Goal: Information Seeking & Learning: Learn about a topic

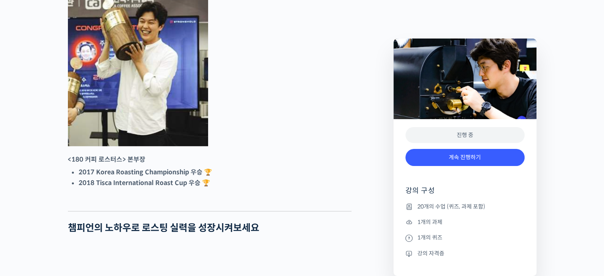
scroll to position [431, 0]
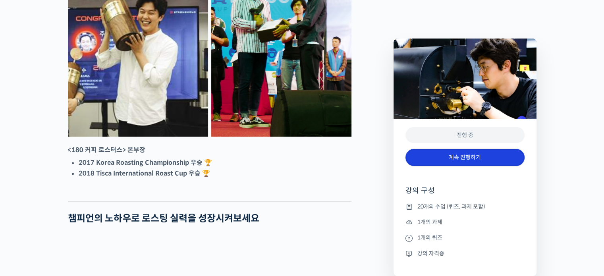
click at [446, 163] on link "계속 진행하기" at bounding box center [465, 157] width 119 height 17
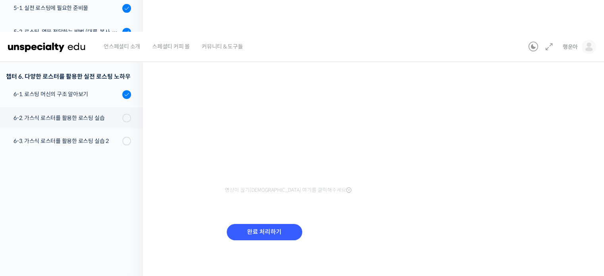
scroll to position [61, 0]
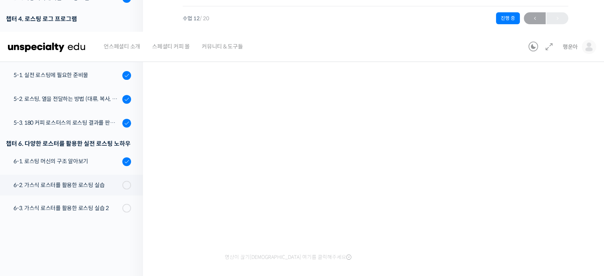
drag, startPoint x: 177, startPoint y: 152, endPoint x: 223, endPoint y: 147, distance: 45.9
click at [177, 152] on div "최고 인기 로스팅 수업을 온라인으로! 국가대표의 로스팅 클래스 6-2. 가스식 로스터를 활용한 로스팅 실습 진행 중 수업 12 / 20 진행 …" at bounding box center [375, 162] width 465 height 366
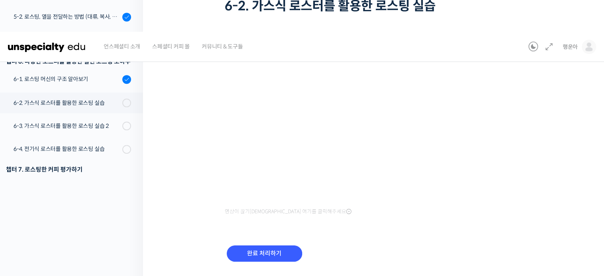
scroll to position [110, 0]
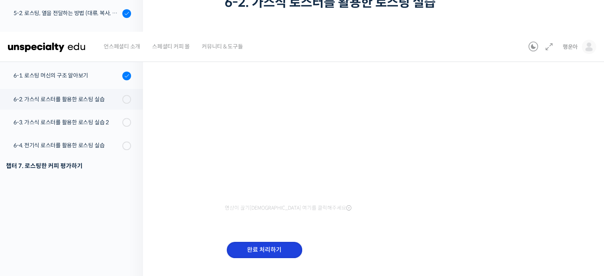
click at [267, 251] on input "완료 처리하기" at bounding box center [264, 250] width 75 height 16
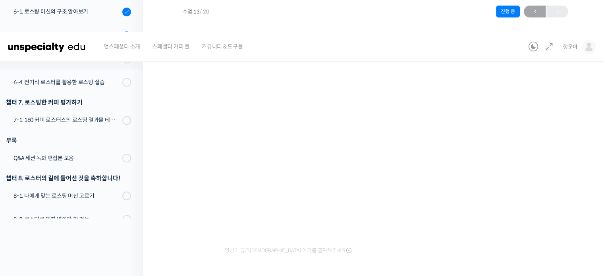
scroll to position [404, 0]
